Goal: Use online tool/utility: Utilize a website feature to perform a specific function

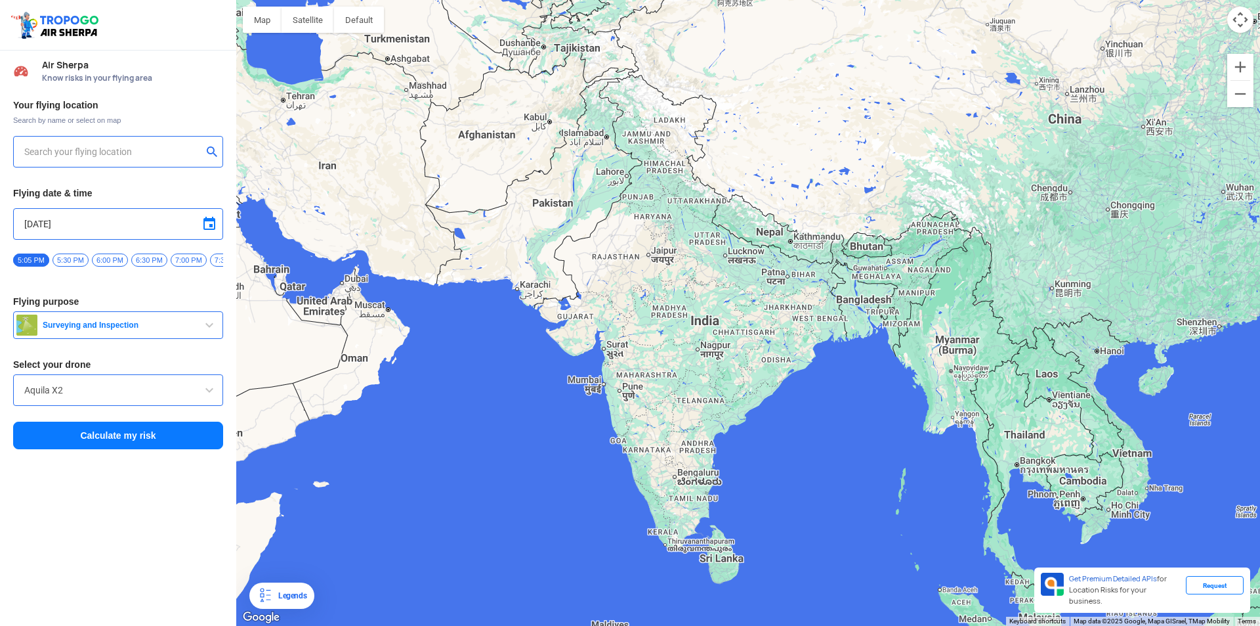
type input "[STREET_ADDRESS]"
click at [209, 154] on img at bounding box center [212, 150] width 13 height 13
click at [175, 150] on input "text" at bounding box center [113, 152] width 178 height 16
type input "[STREET_ADDRESS]"
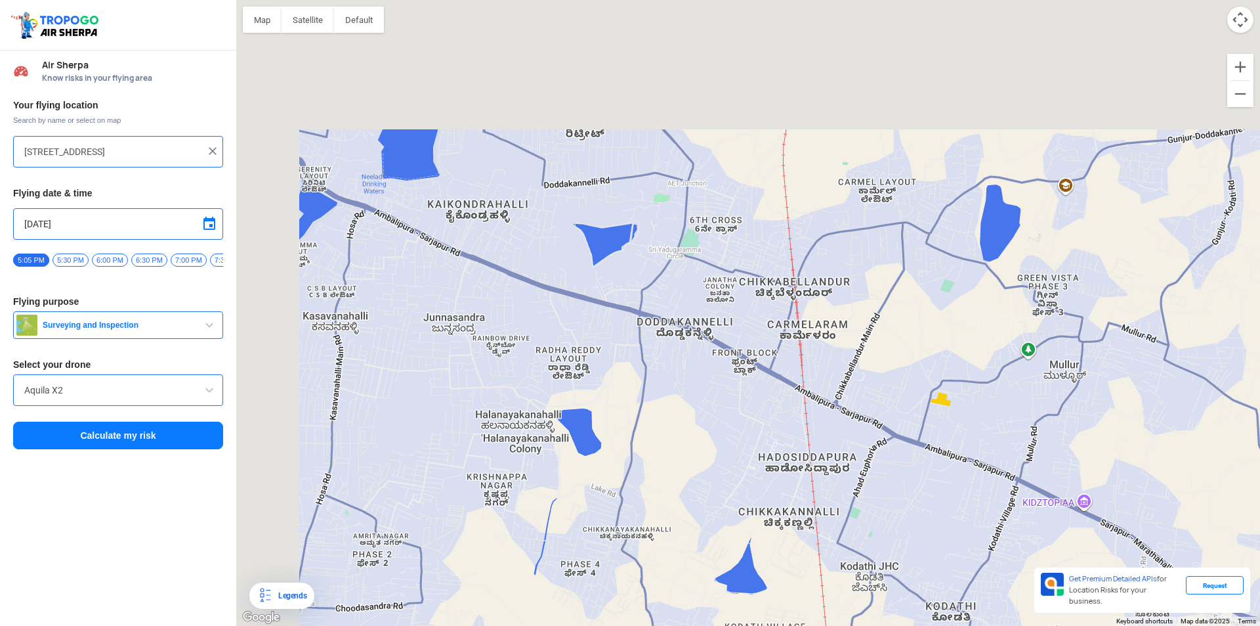
drag, startPoint x: 687, startPoint y: 219, endPoint x: 980, endPoint y: 624, distance: 500.2
click at [975, 612] on div at bounding box center [748, 313] width 1024 height 626
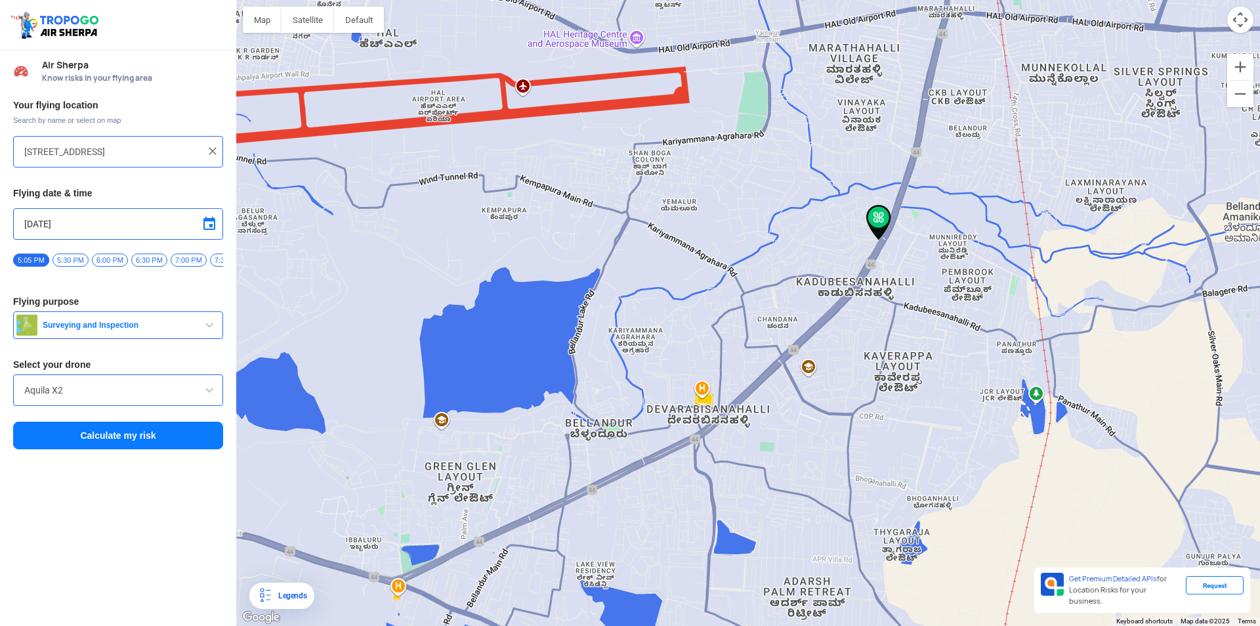
drag, startPoint x: 744, startPoint y: 290, endPoint x: 872, endPoint y: 637, distance: 370.1
click at [872, 625] on html "Location Risk Score Air Sherpa Know risks in your flying area Your flying locat…" at bounding box center [630, 313] width 1260 height 626
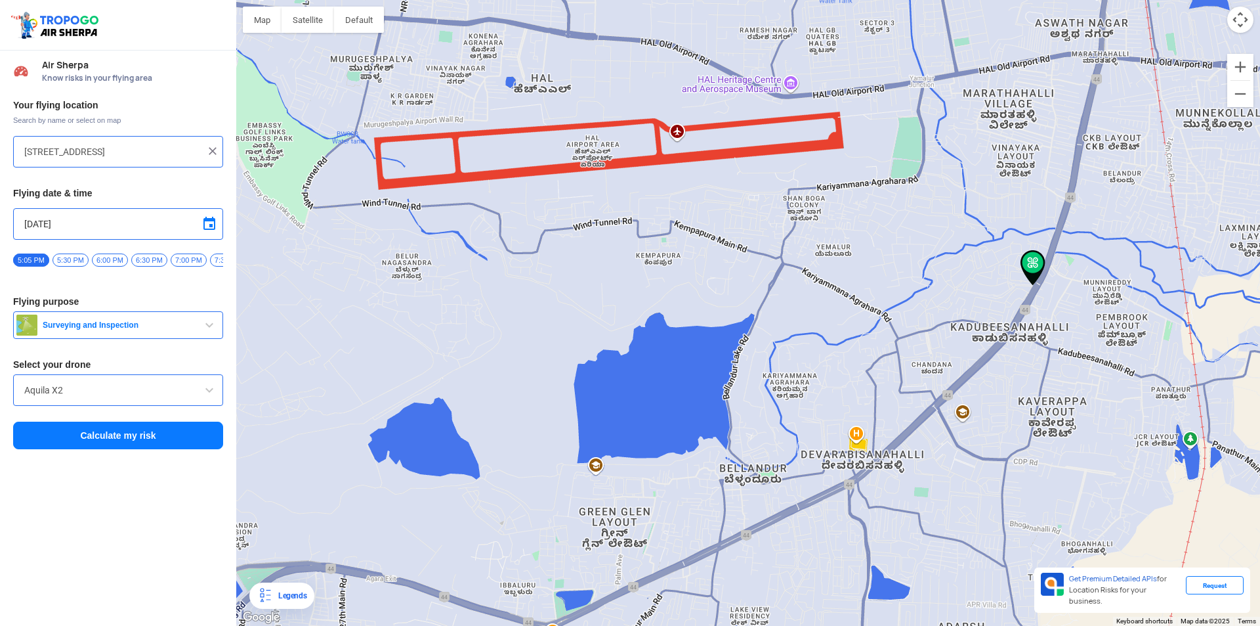
drag, startPoint x: 865, startPoint y: 450, endPoint x: 1022, endPoint y: 496, distance: 163.5
click at [1022, 496] on div at bounding box center [748, 313] width 1024 height 626
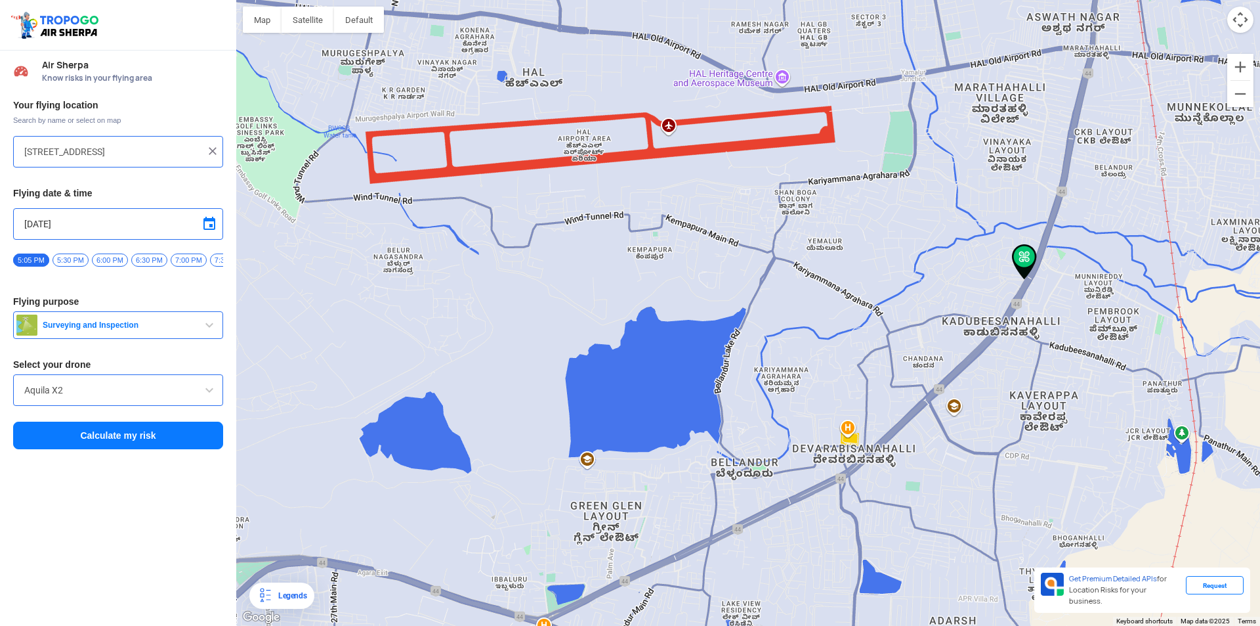
drag, startPoint x: 631, startPoint y: 167, endPoint x: 507, endPoint y: 119, distance: 132.4
click at [528, 121] on div at bounding box center [748, 313] width 1024 height 626
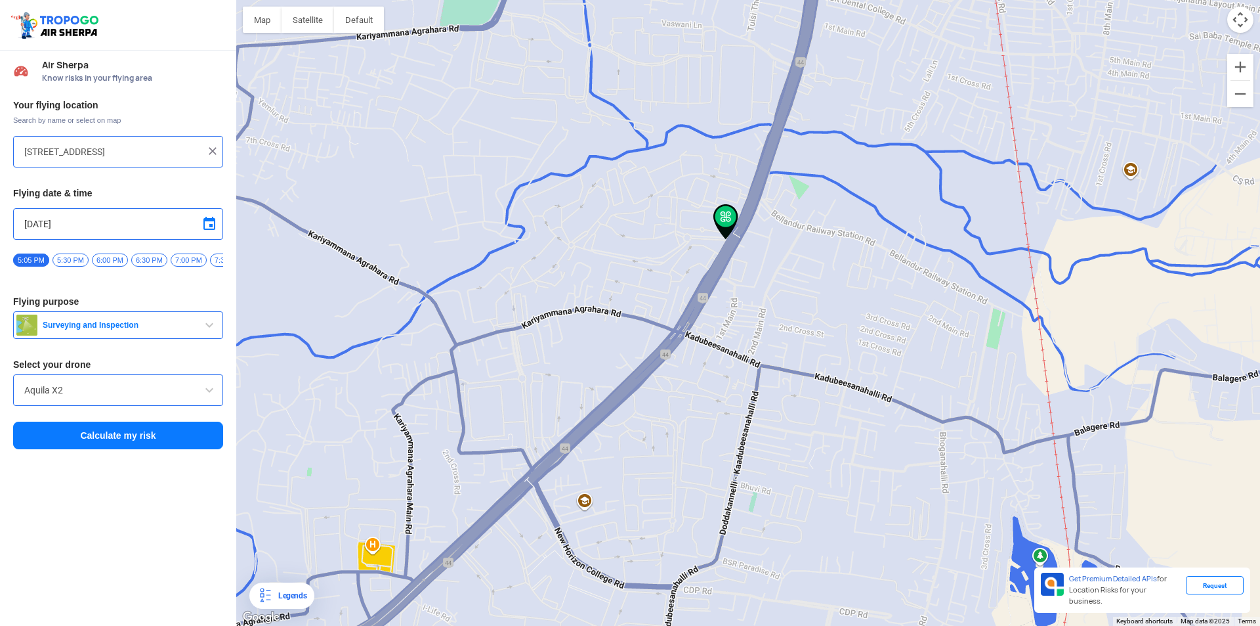
drag, startPoint x: 641, startPoint y: 110, endPoint x: 757, endPoint y: 311, distance: 231.7
click at [757, 311] on div at bounding box center [748, 313] width 1024 height 626
